Goal: Task Accomplishment & Management: Manage account settings

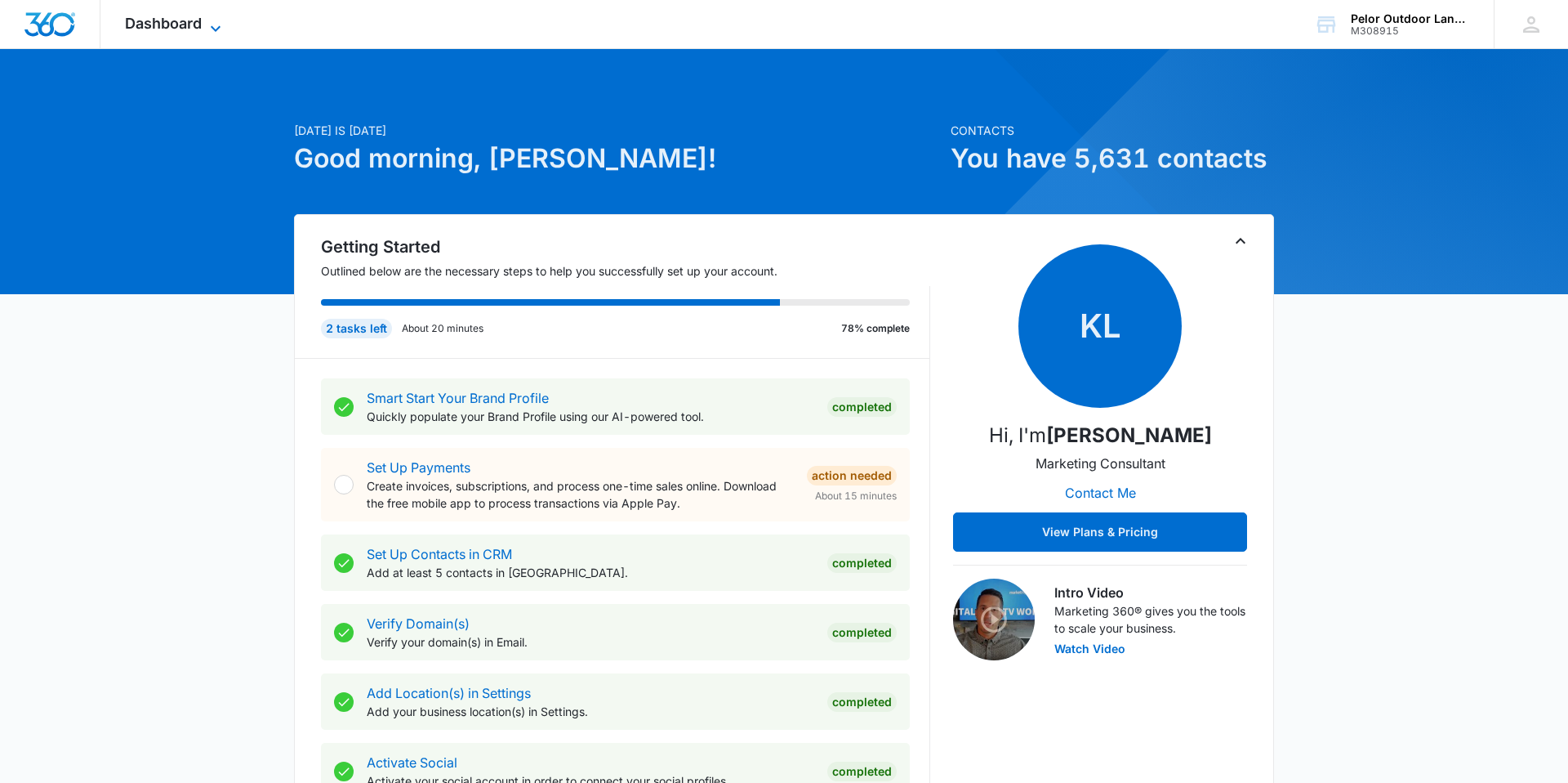
click at [151, 23] on span "Dashboard" at bounding box center [164, 22] width 77 height 17
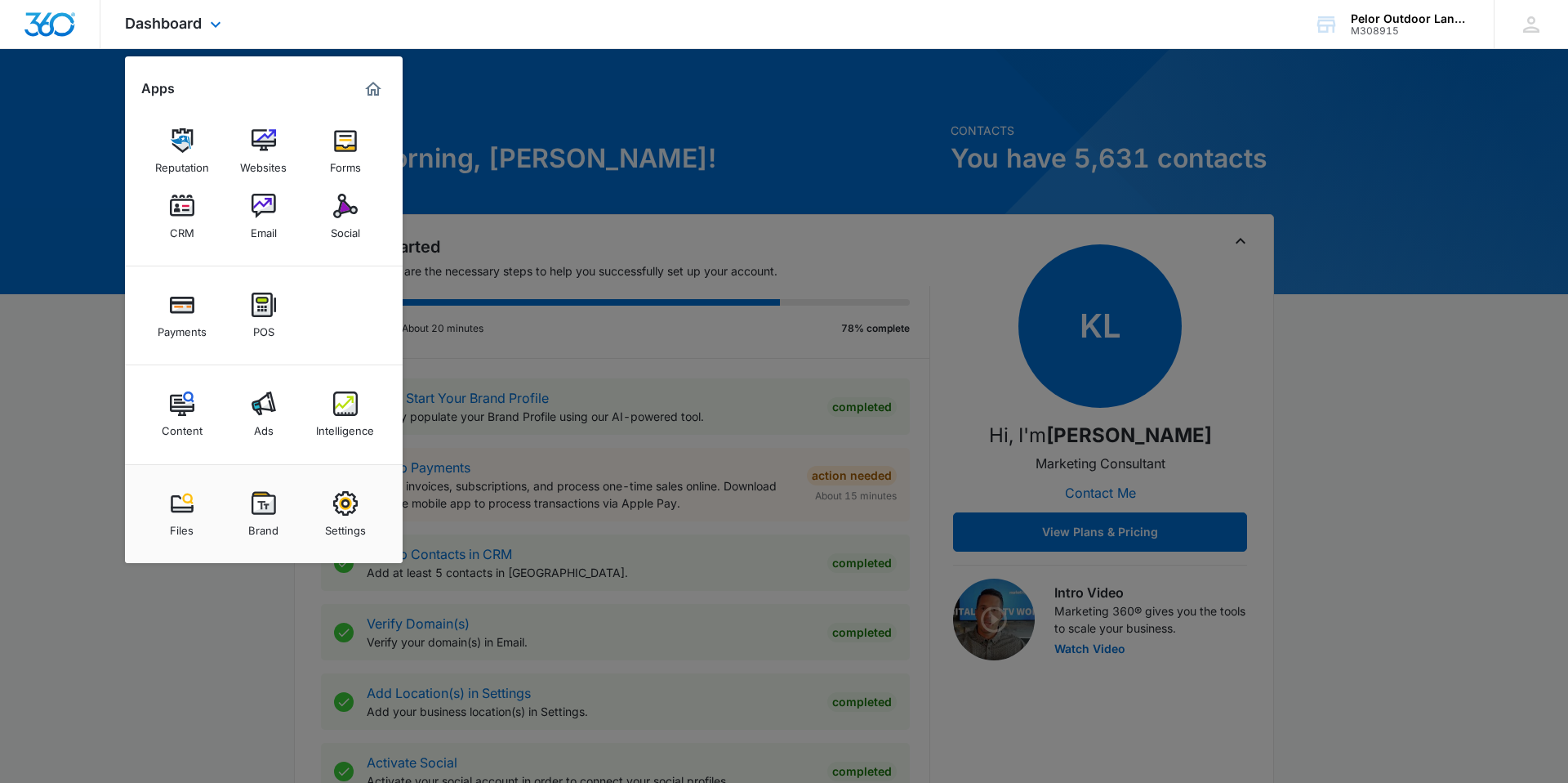
click at [353, 446] on div "Content Ads Intelligence" at bounding box center [264, 414] width 277 height 98
click at [343, 420] on div "Intelligence" at bounding box center [344, 427] width 58 height 21
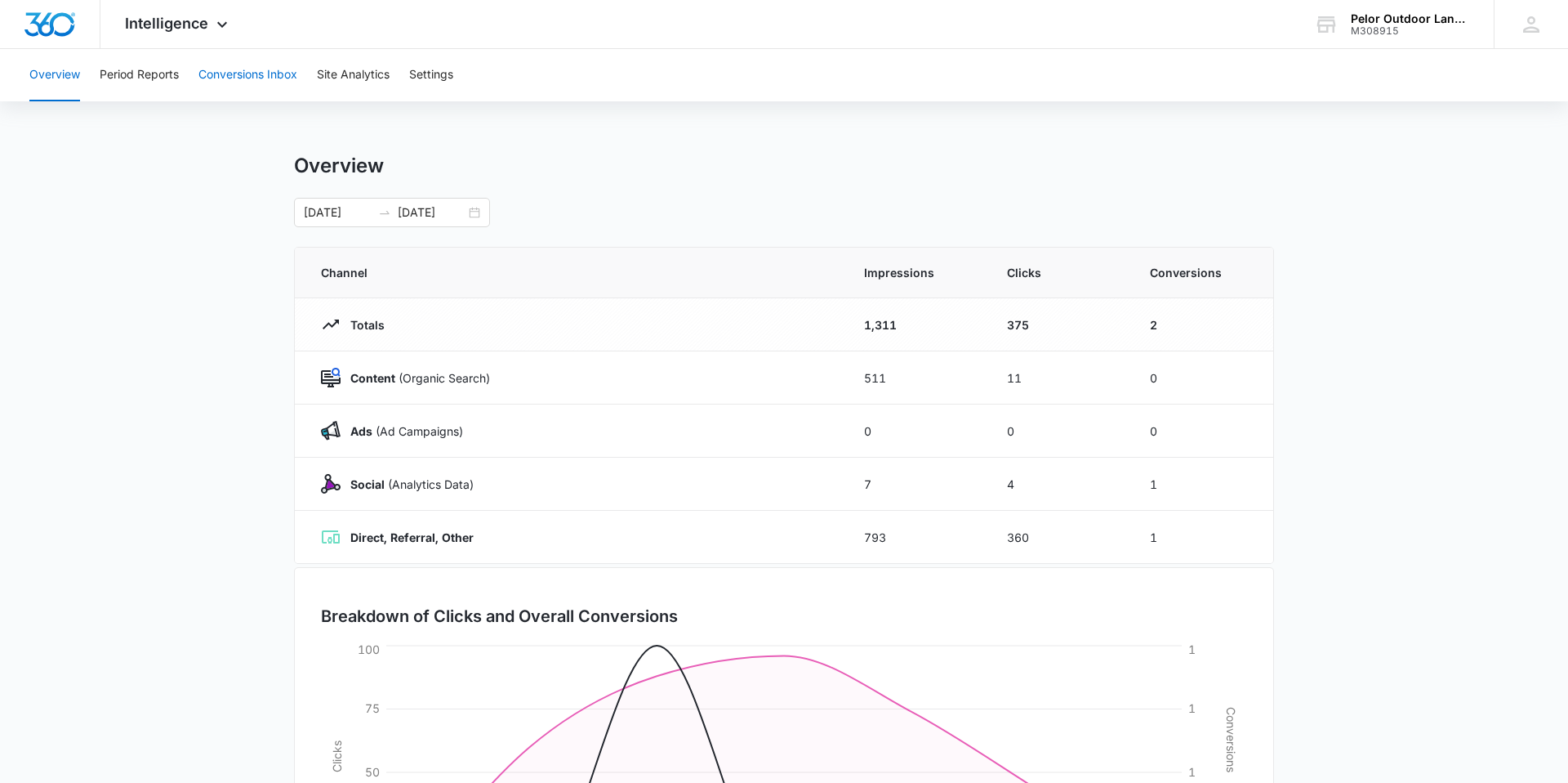
click at [215, 67] on button "Conversions Inbox" at bounding box center [248, 75] width 98 height 52
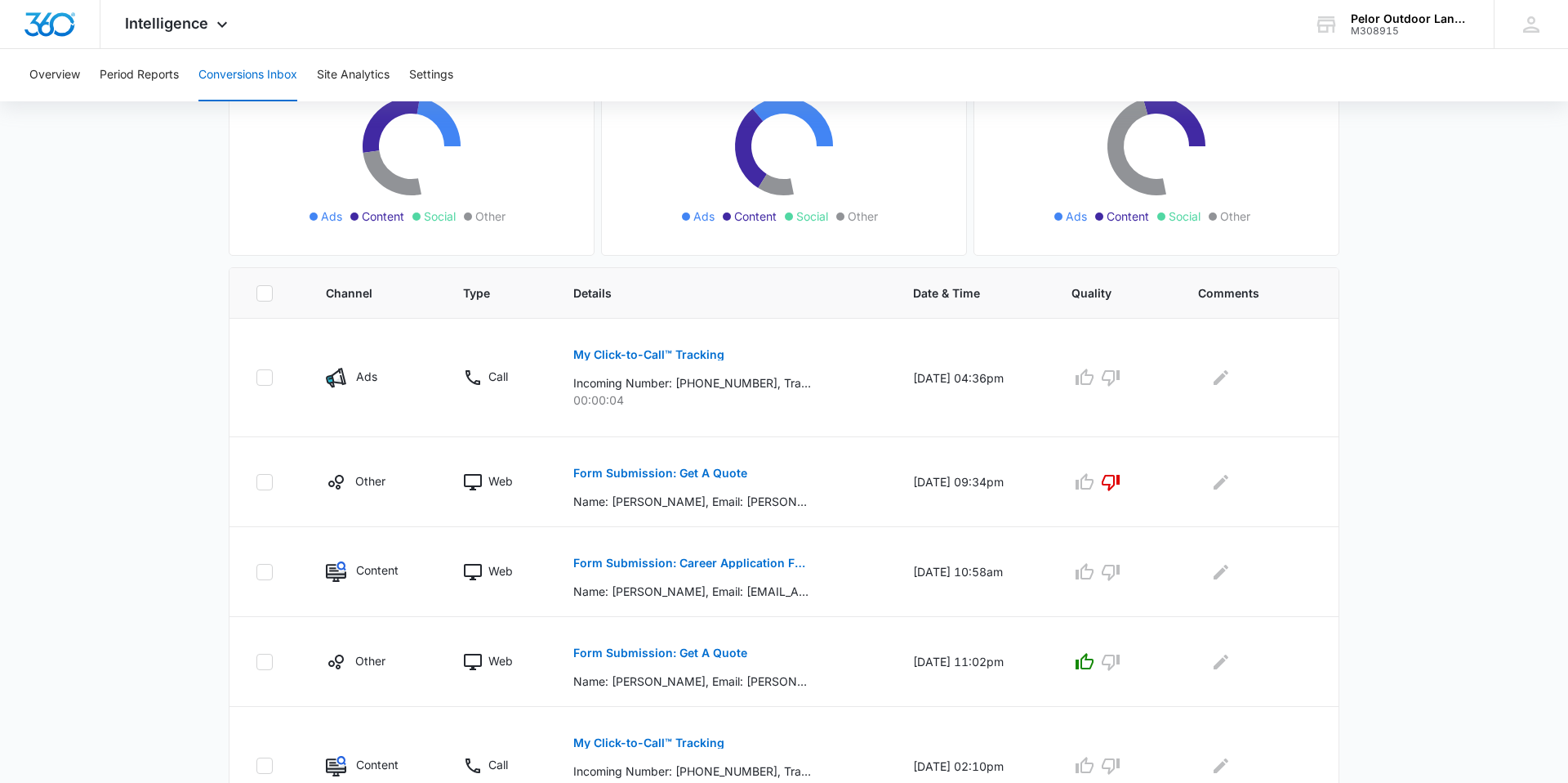
scroll to position [284, 0]
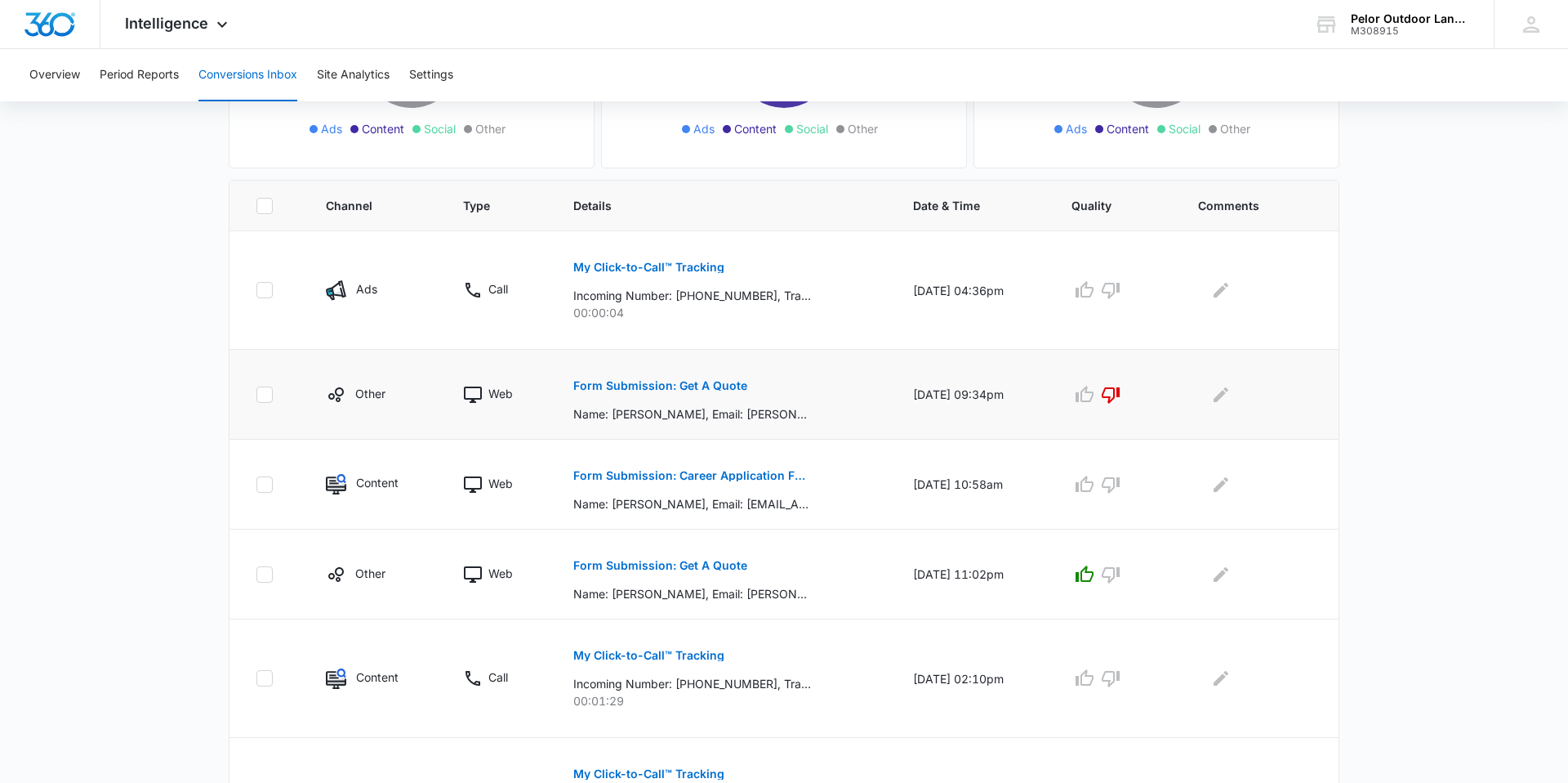
click at [606, 380] on p "Form Submission: Get A Quote" at bounding box center [660, 386] width 174 height 12
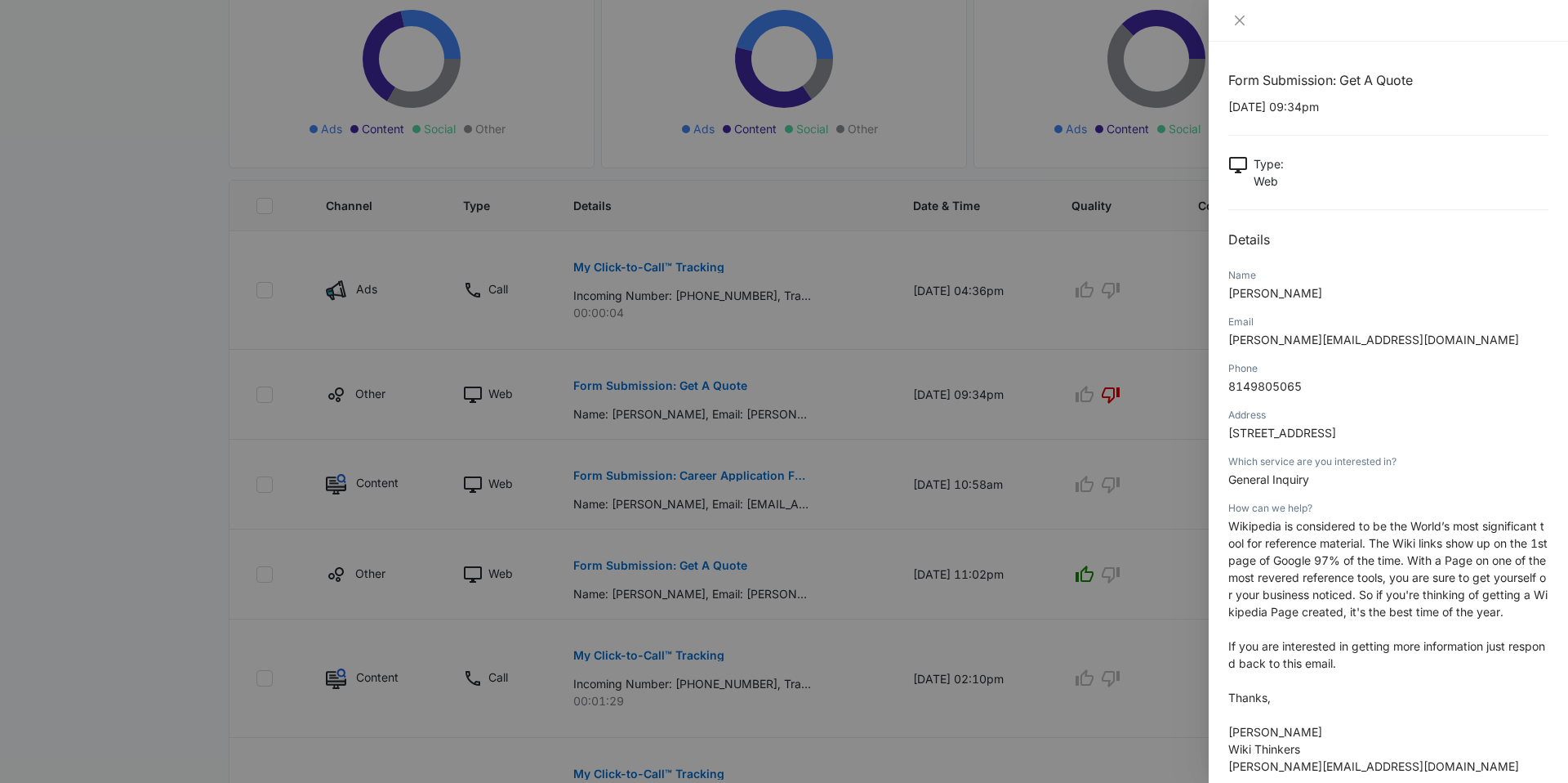
click at [1235, 38] on div at bounding box center [1388, 21] width 360 height 42
click at [1113, 127] on div at bounding box center [784, 391] width 1568 height 783
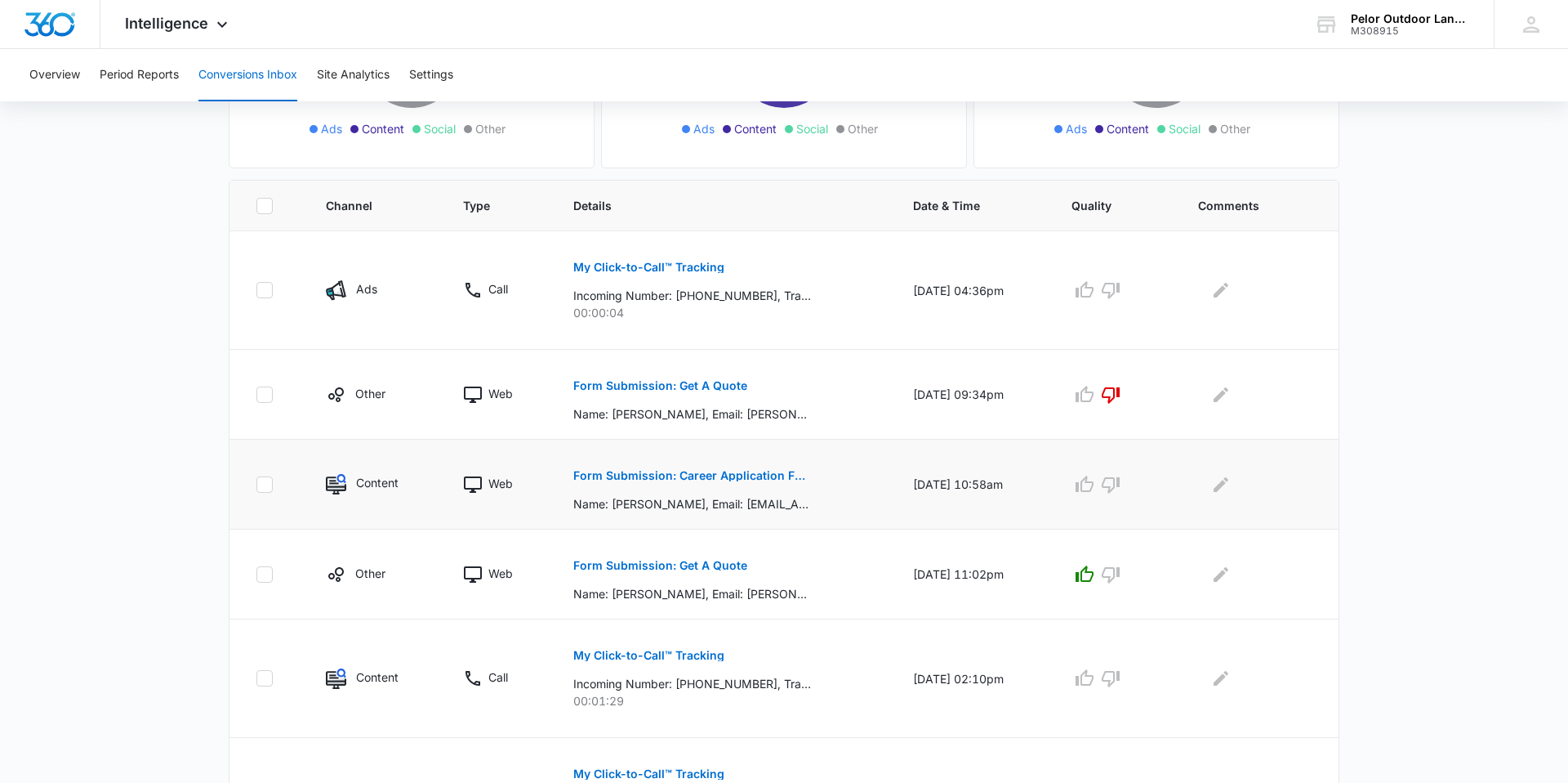
click at [757, 475] on p "Form Submission: Career Application Form" at bounding box center [692, 475] width 238 height 12
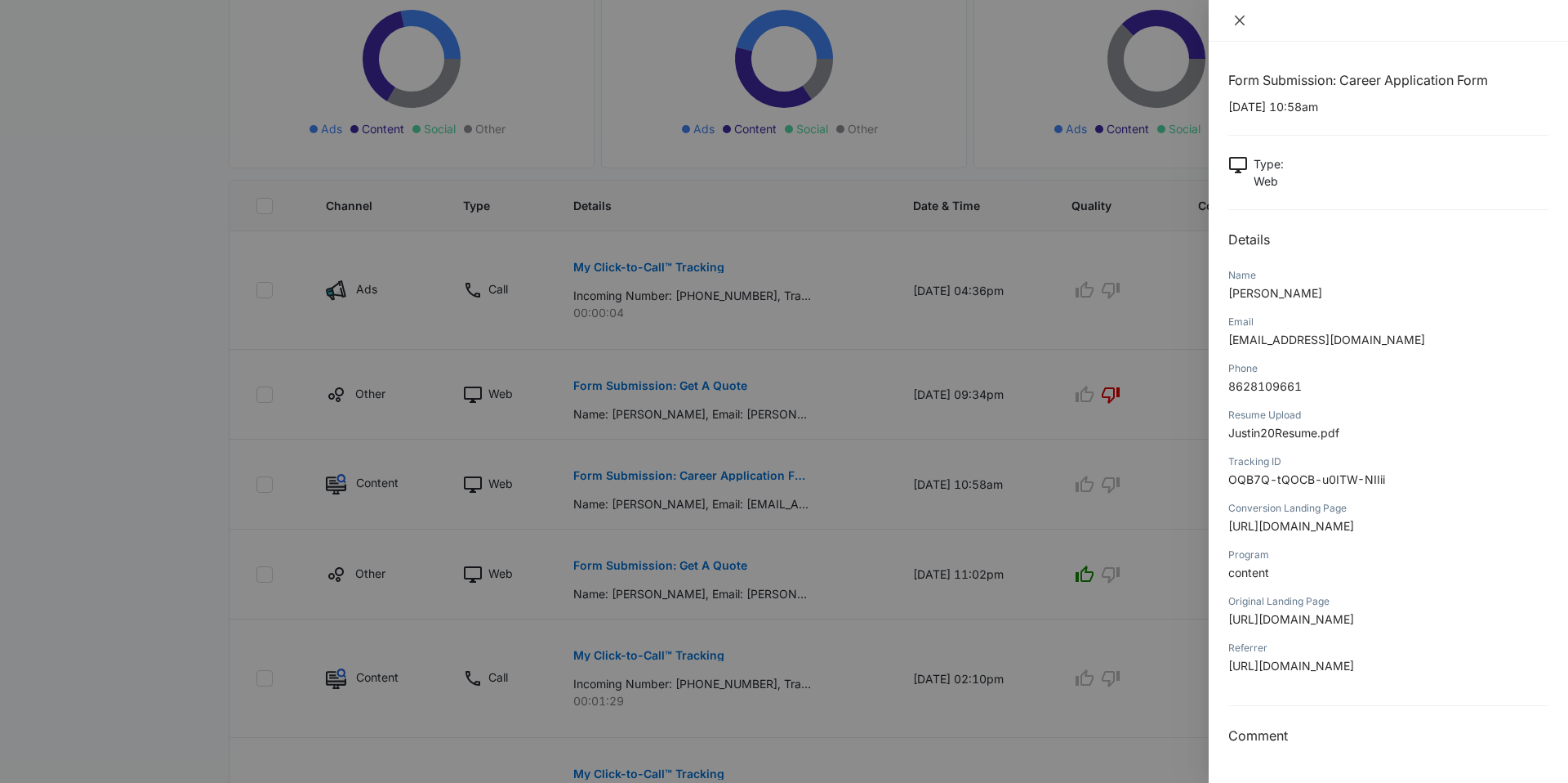
click at [1239, 16] on icon "close" at bounding box center [1240, 21] width 13 height 13
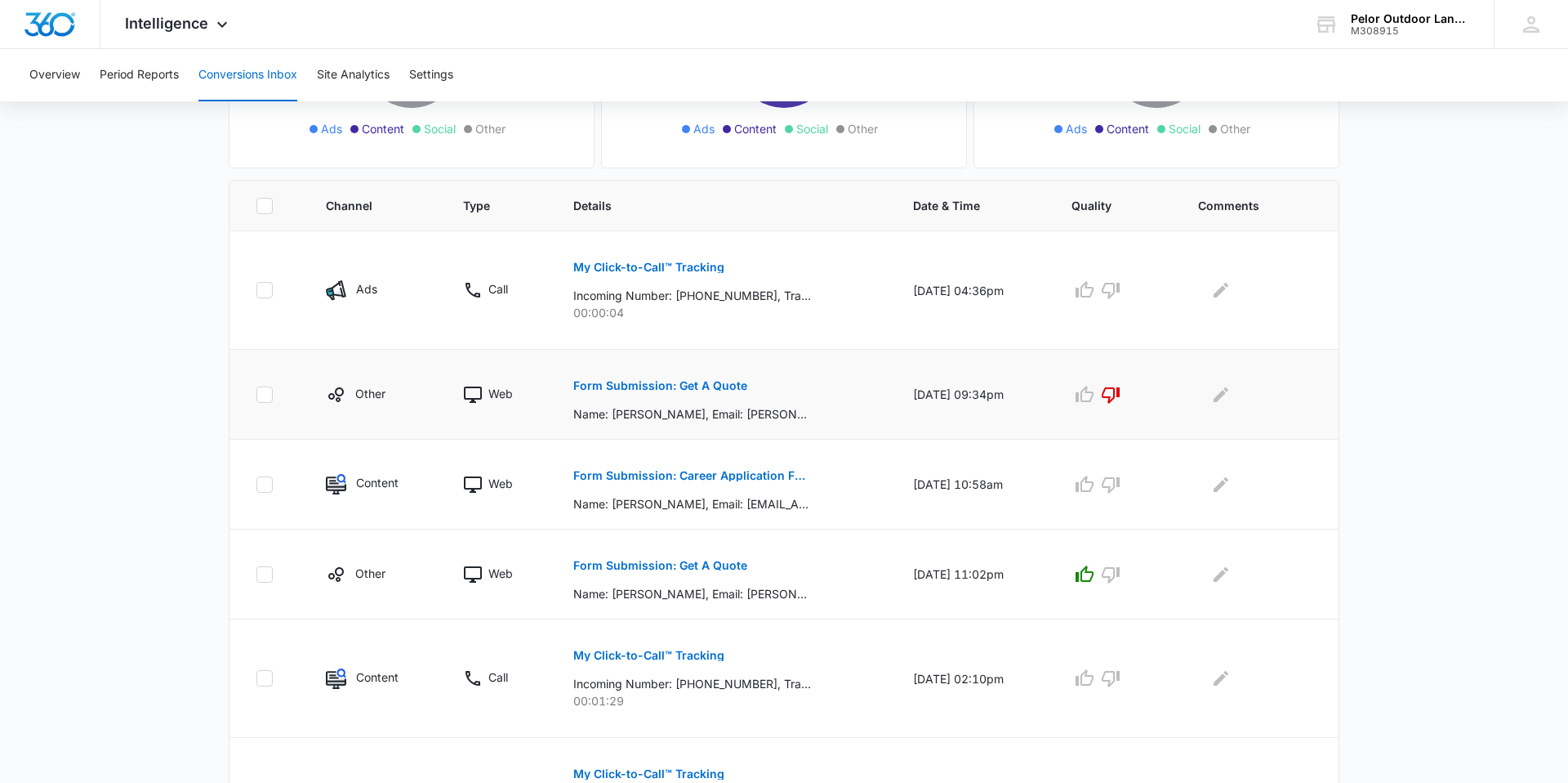
click at [700, 387] on p "Form Submission: Get A Quote" at bounding box center [660, 386] width 174 height 12
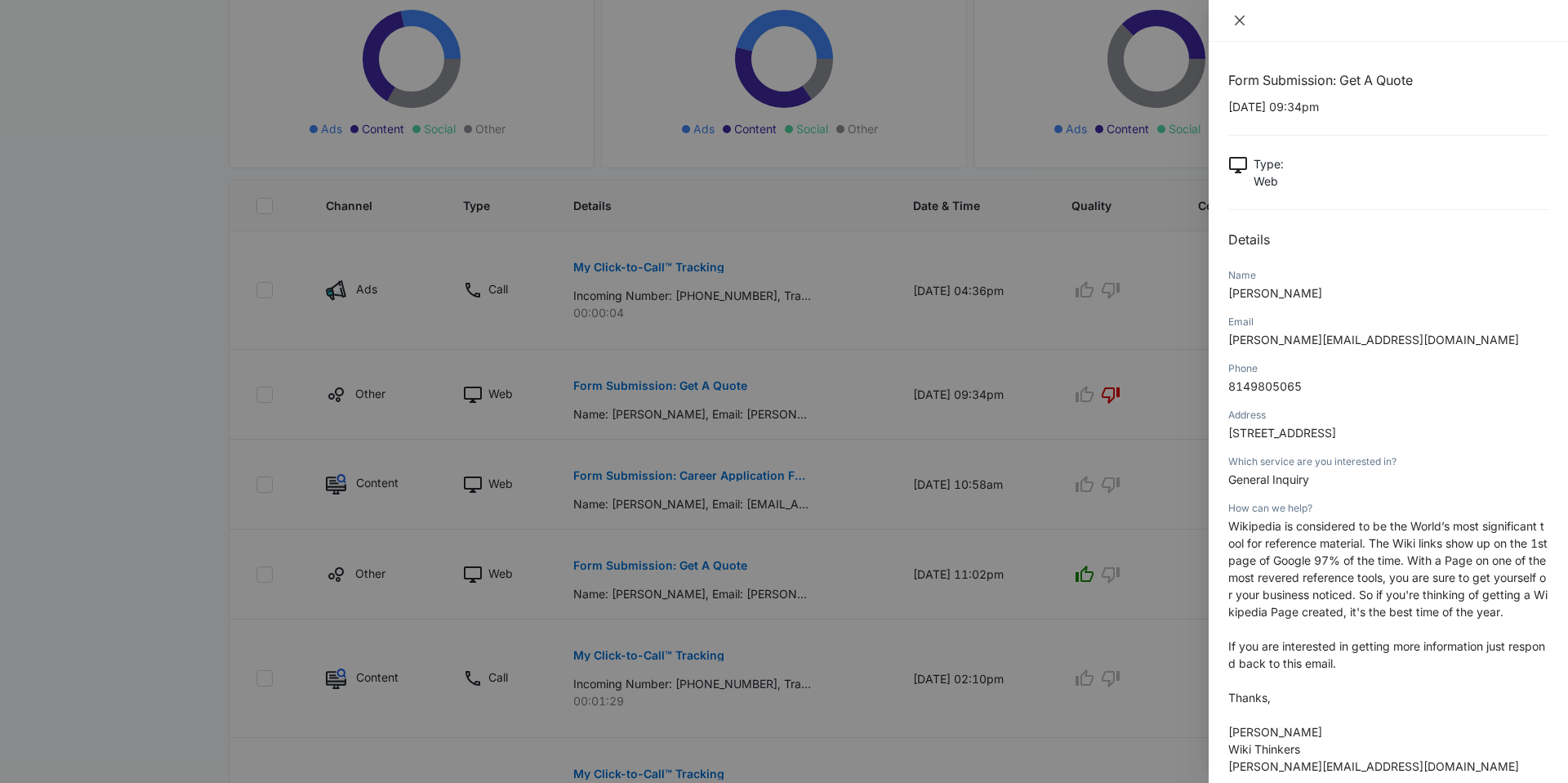
click at [1235, 23] on icon "close" at bounding box center [1240, 20] width 10 height 10
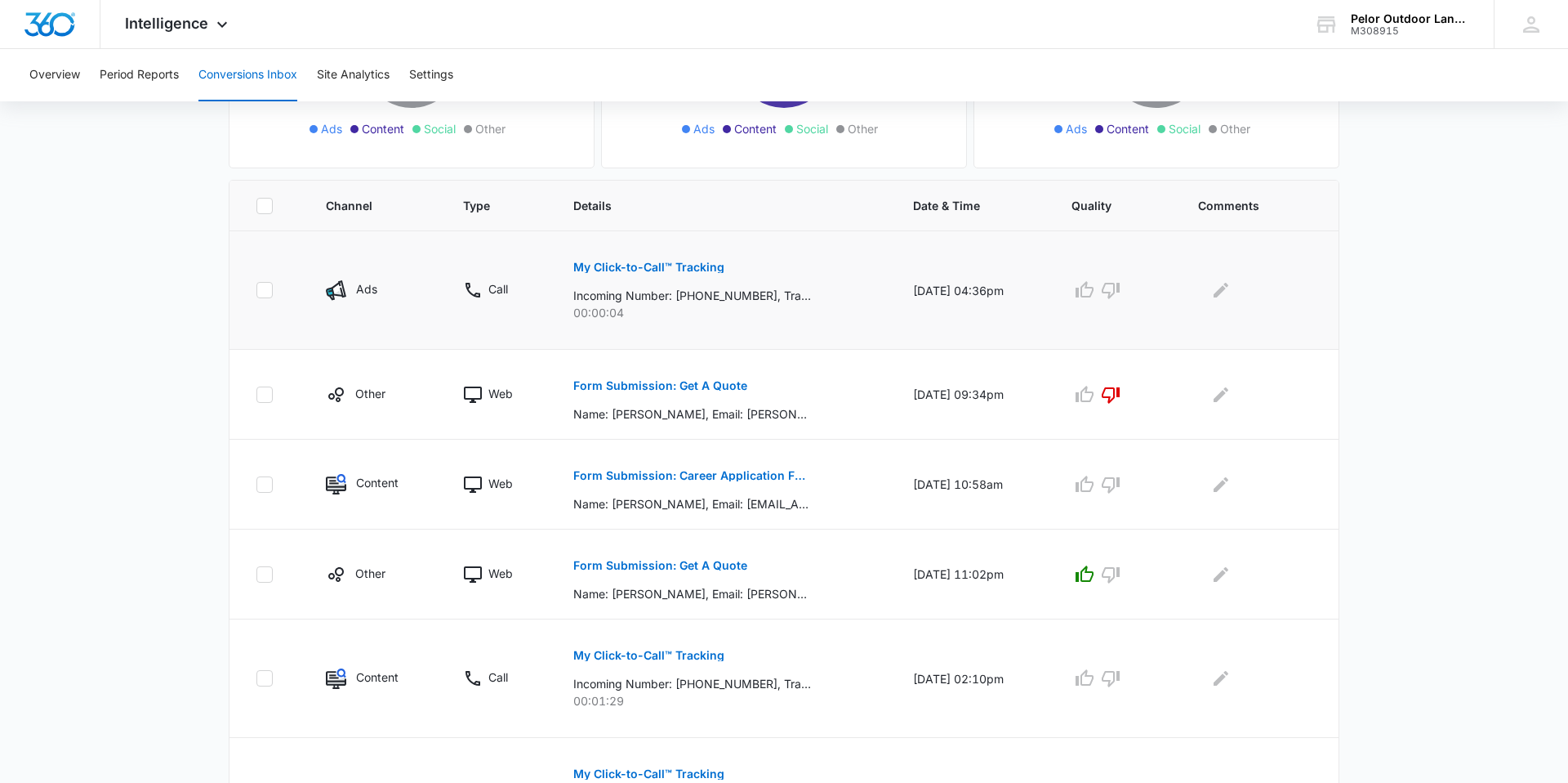
click at [615, 263] on p "My Click-to-Call™ Tracking" at bounding box center [648, 267] width 151 height 12
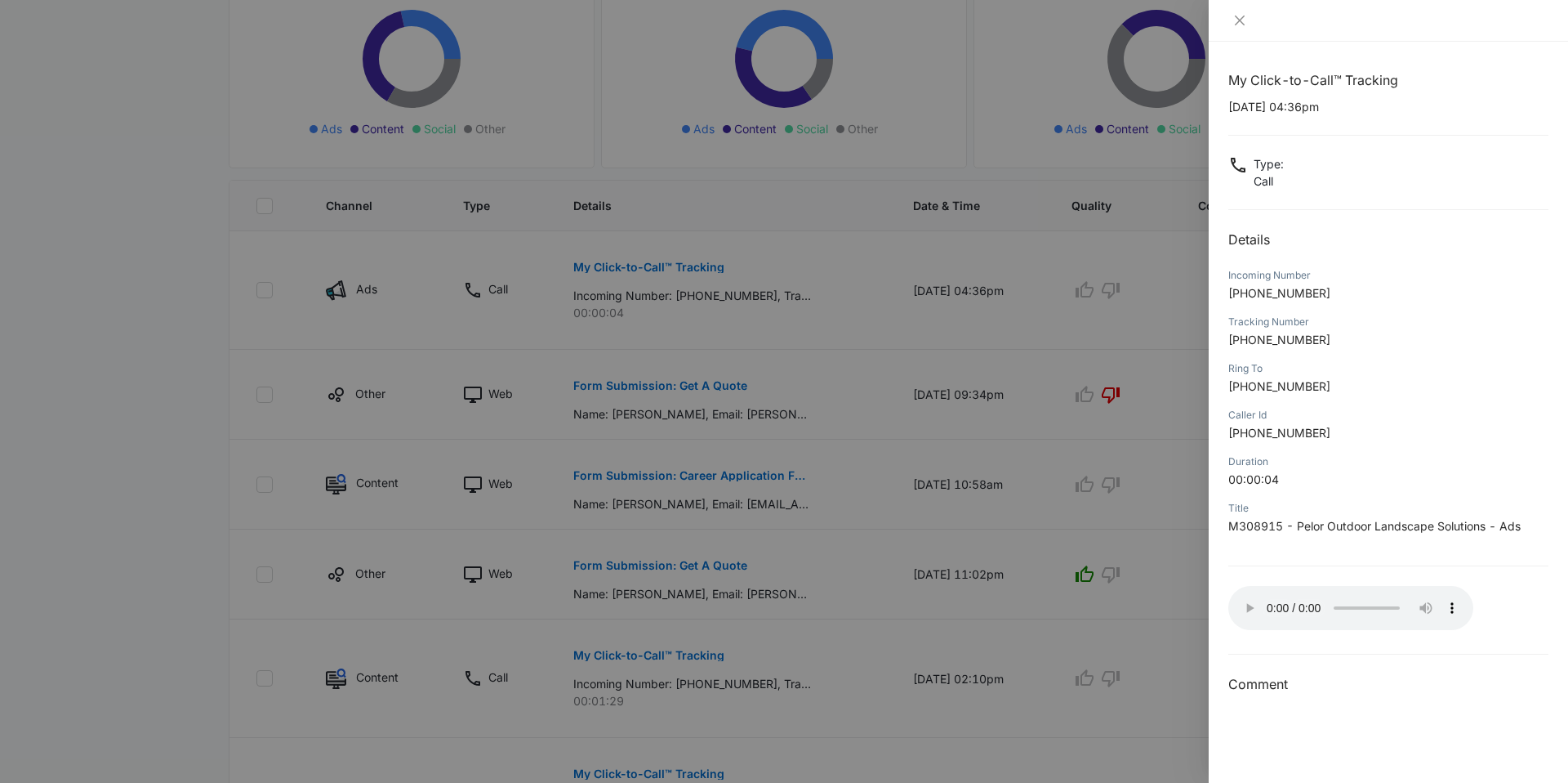
click at [1248, 8] on div at bounding box center [1388, 21] width 360 height 42
click at [1242, 27] on button "Close" at bounding box center [1240, 21] width 23 height 14
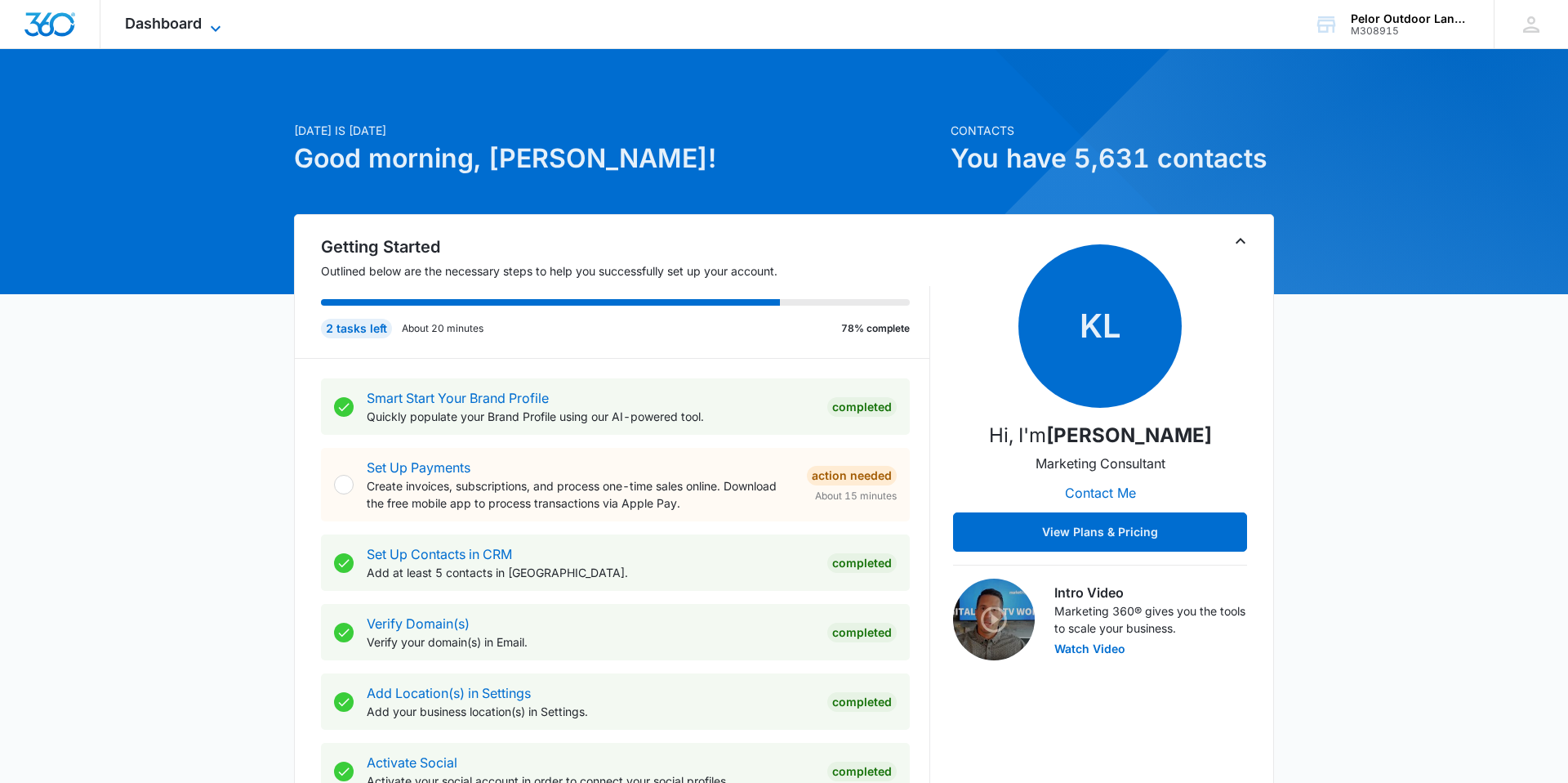
click at [174, 30] on span "Dashboard" at bounding box center [164, 22] width 77 height 17
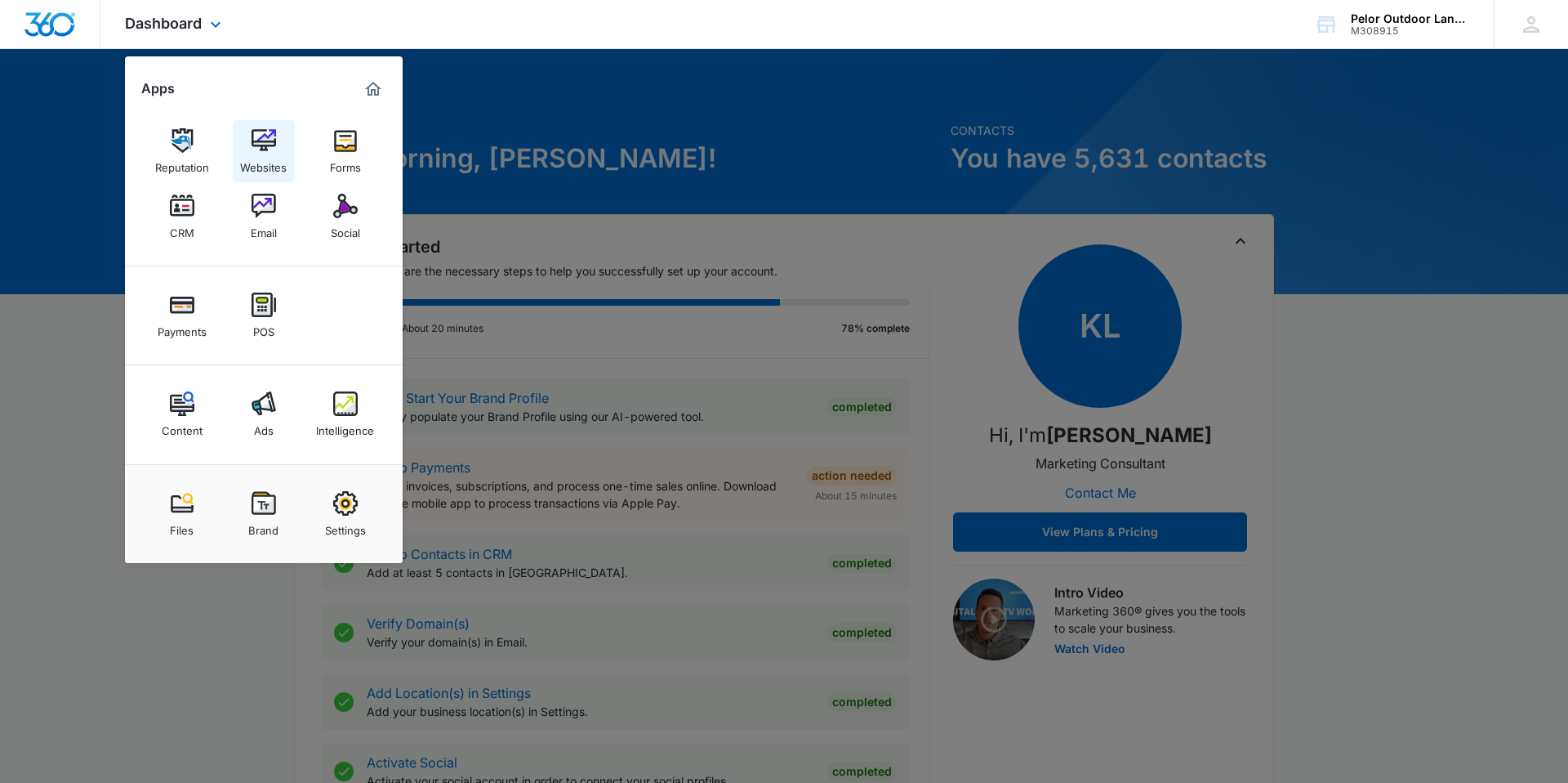
click at [260, 169] on div "Websites" at bounding box center [263, 164] width 47 height 21
